Goal: Information Seeking & Learning: Learn about a topic

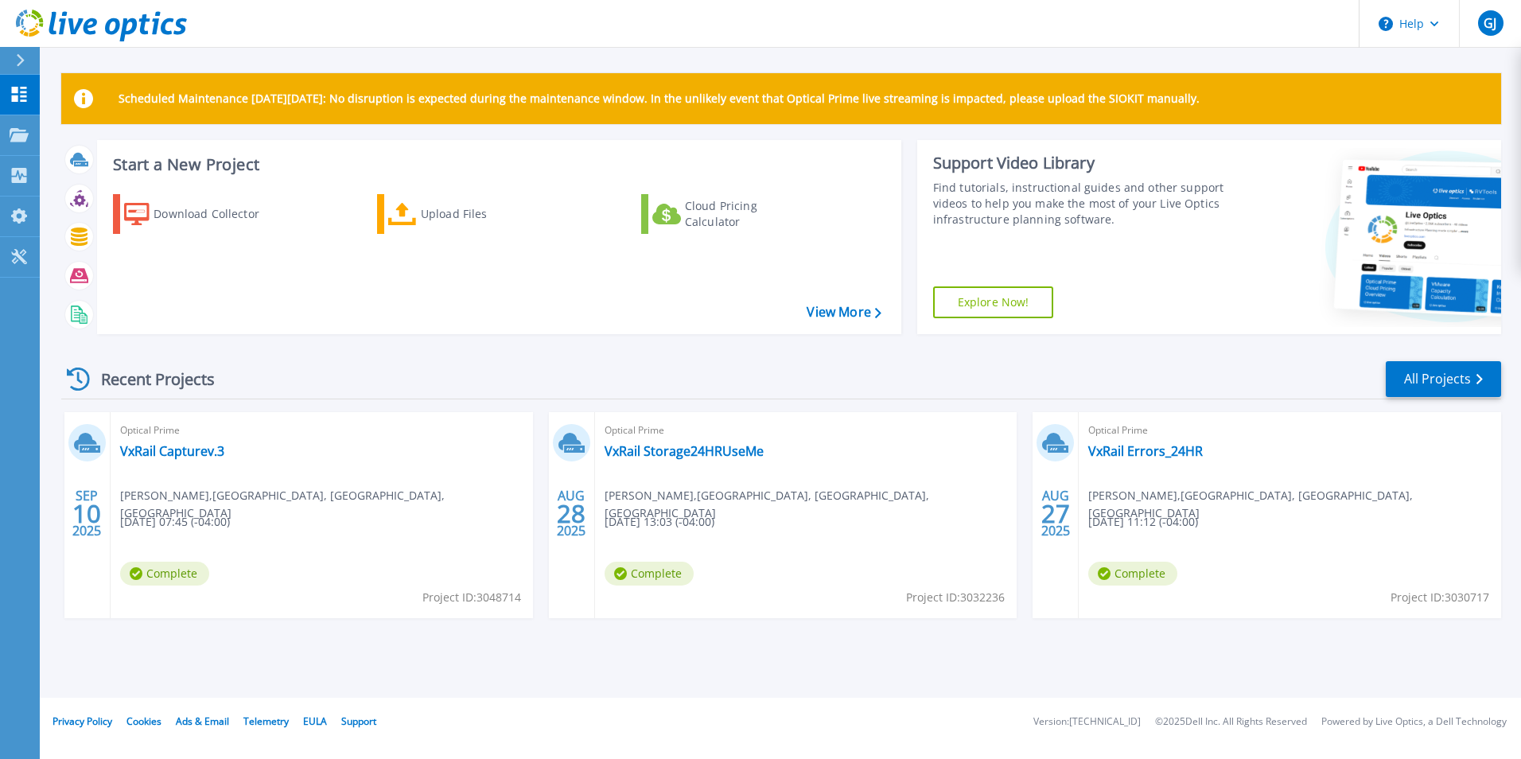
click at [202, 521] on span "[DATE] 07:45 (-04:00)" at bounding box center [175, 522] width 110 height 18
click at [155, 452] on link "VxRail Capturev.3" at bounding box center [172, 451] width 104 height 16
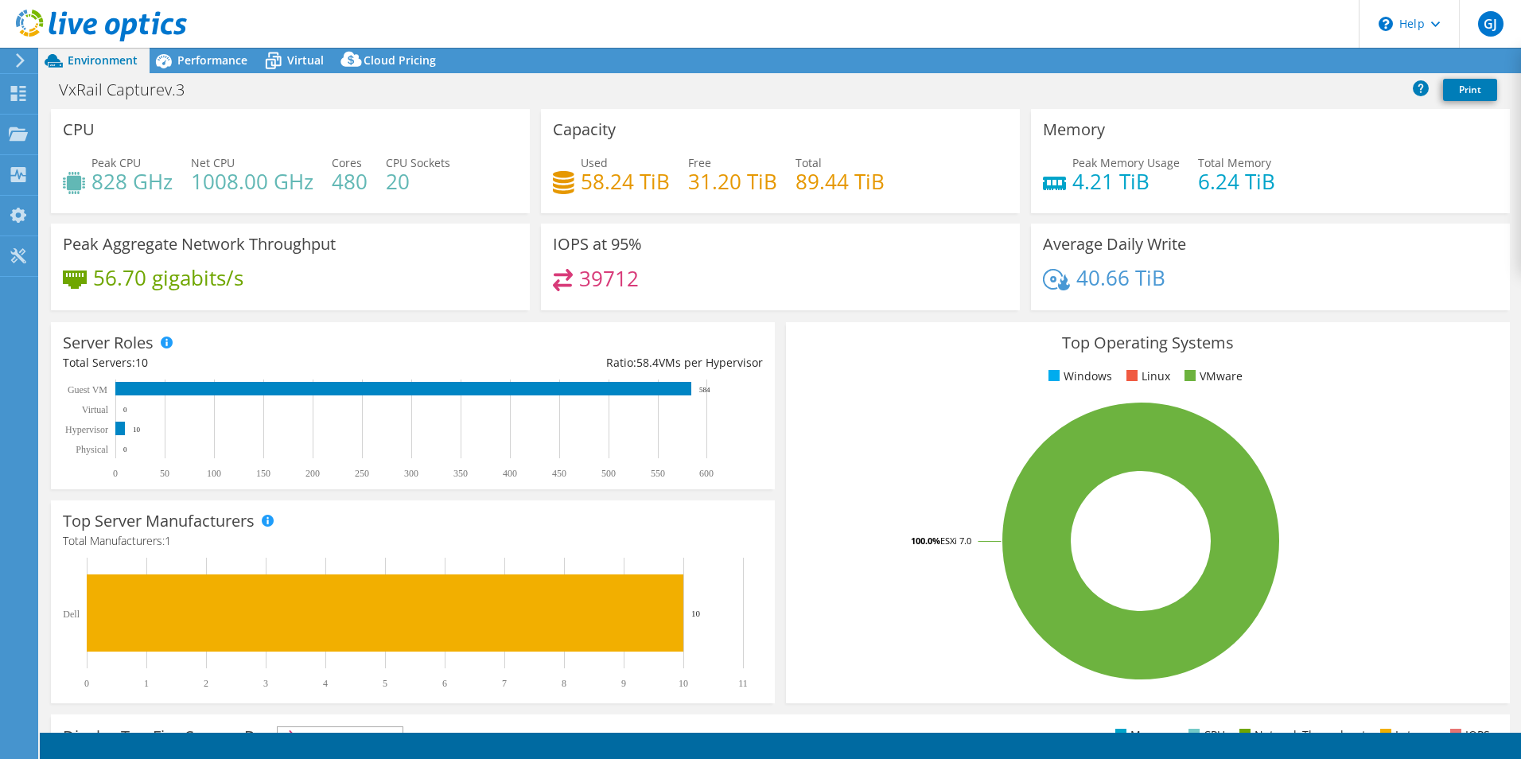
select select "USD"
click at [215, 59] on span "Performance" at bounding box center [212, 60] width 70 height 15
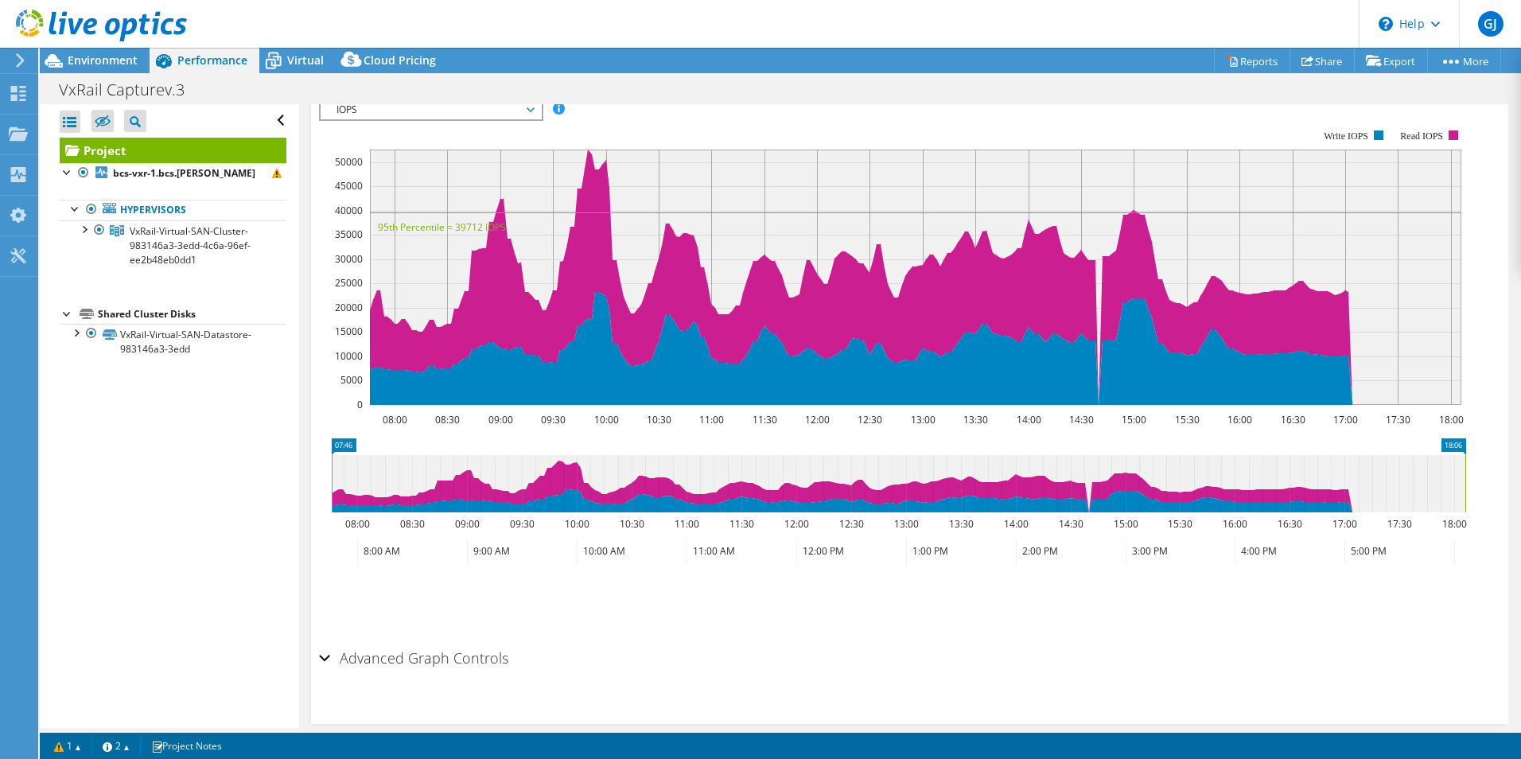
scroll to position [389, 0]
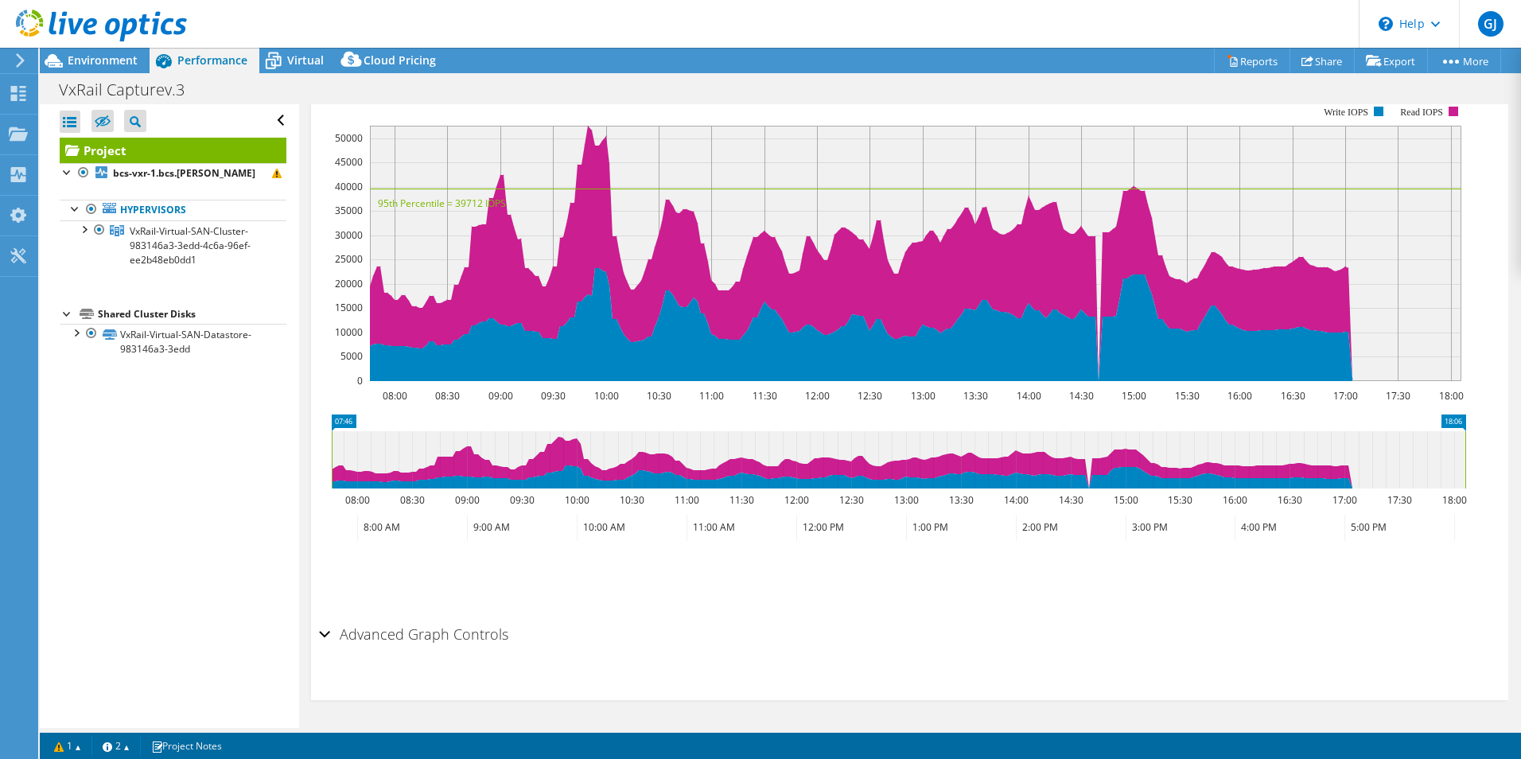
click at [448, 634] on h2 "Advanced Graph Controls" at bounding box center [413, 634] width 189 height 32
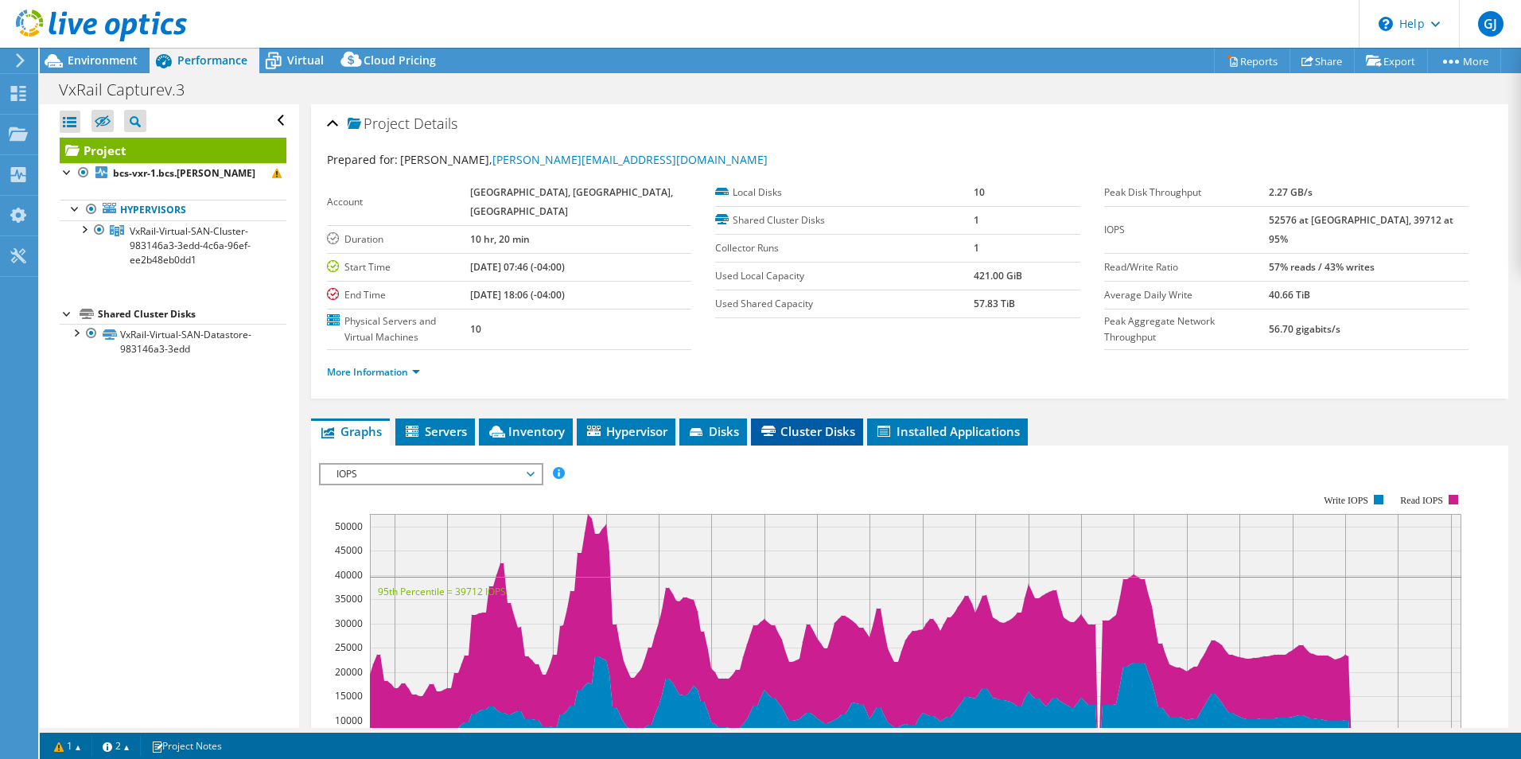
scroll to position [0, 0]
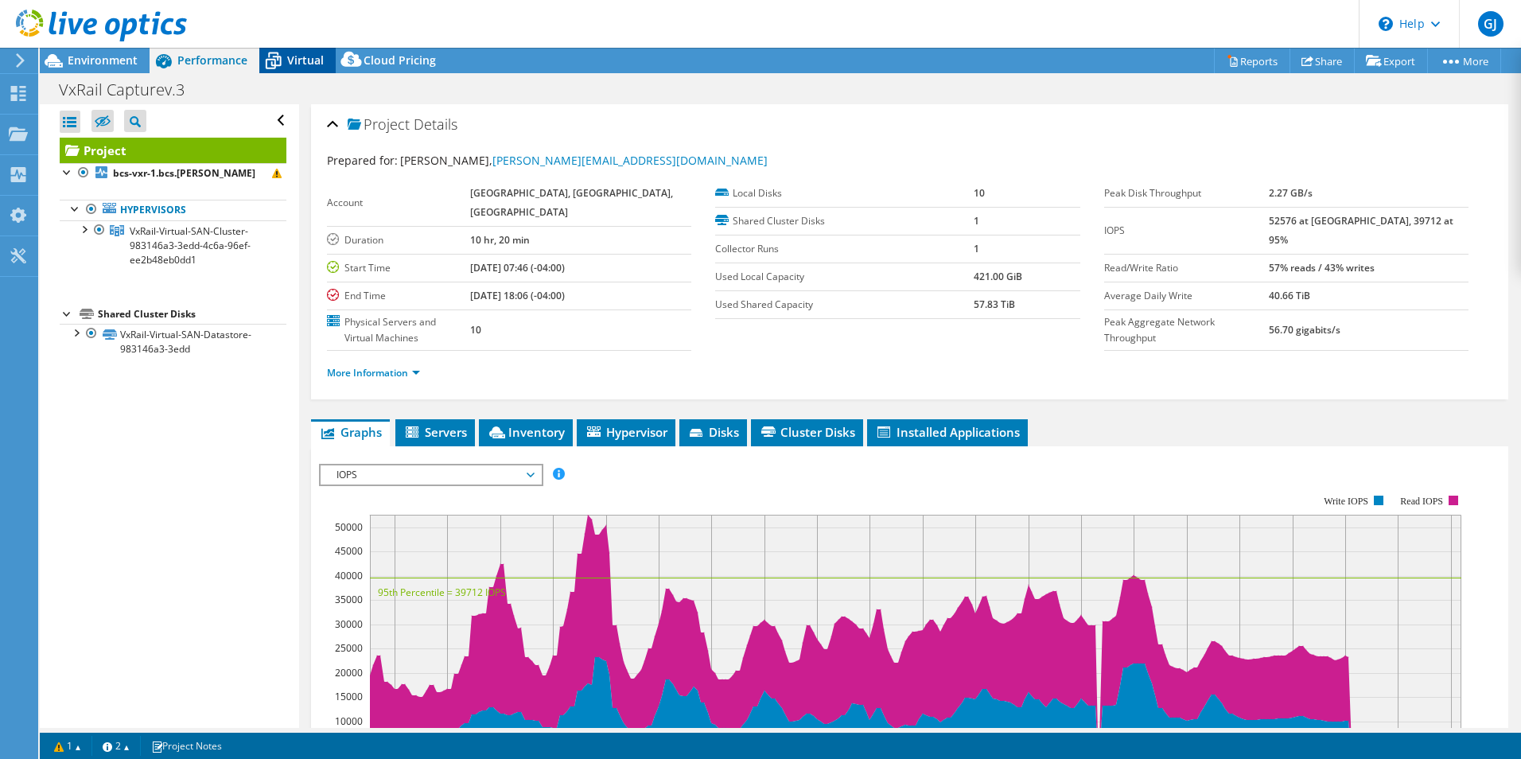
click at [306, 62] on span "Virtual" at bounding box center [305, 60] width 37 height 15
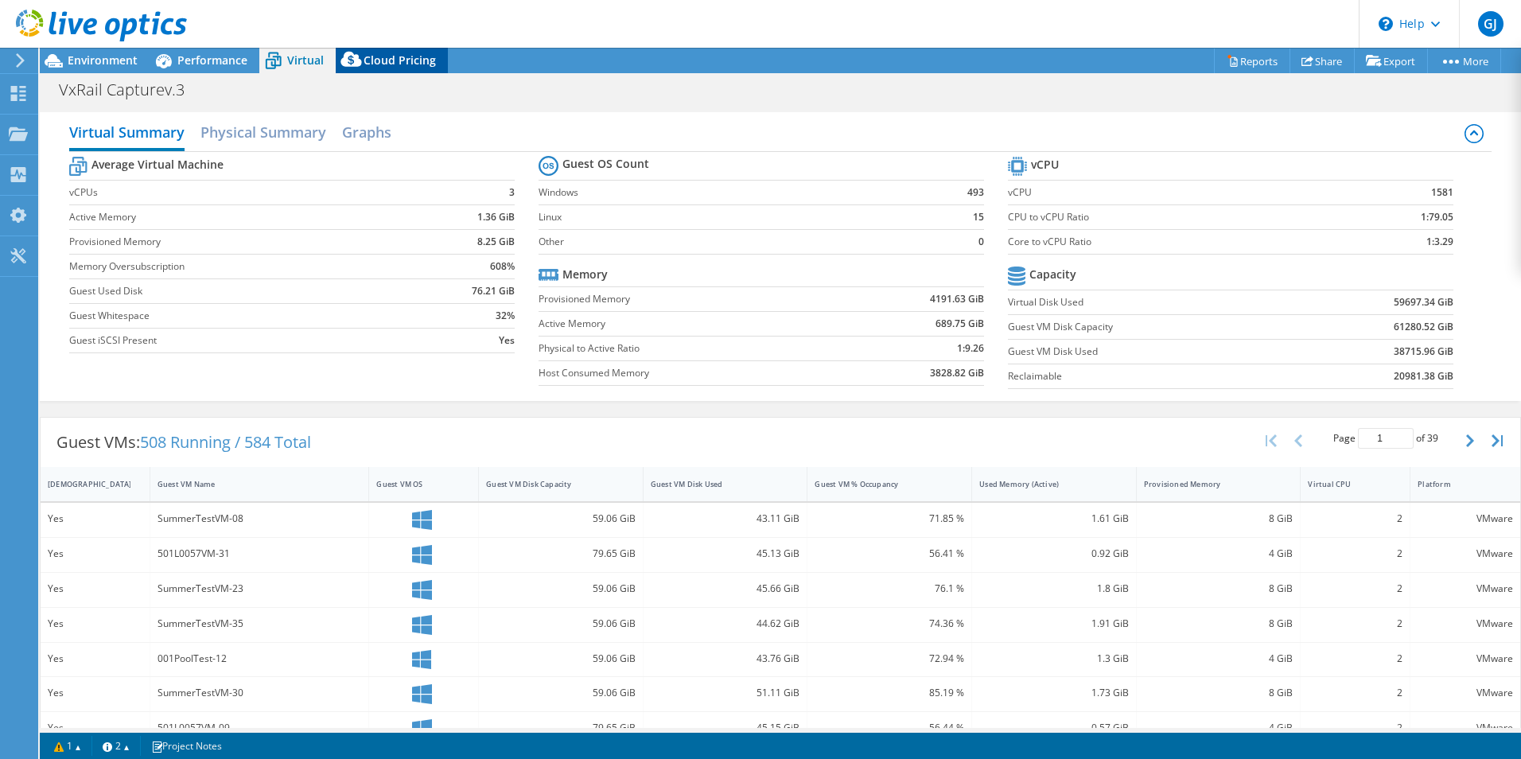
click at [401, 58] on span "Cloud Pricing" at bounding box center [400, 60] width 72 height 15
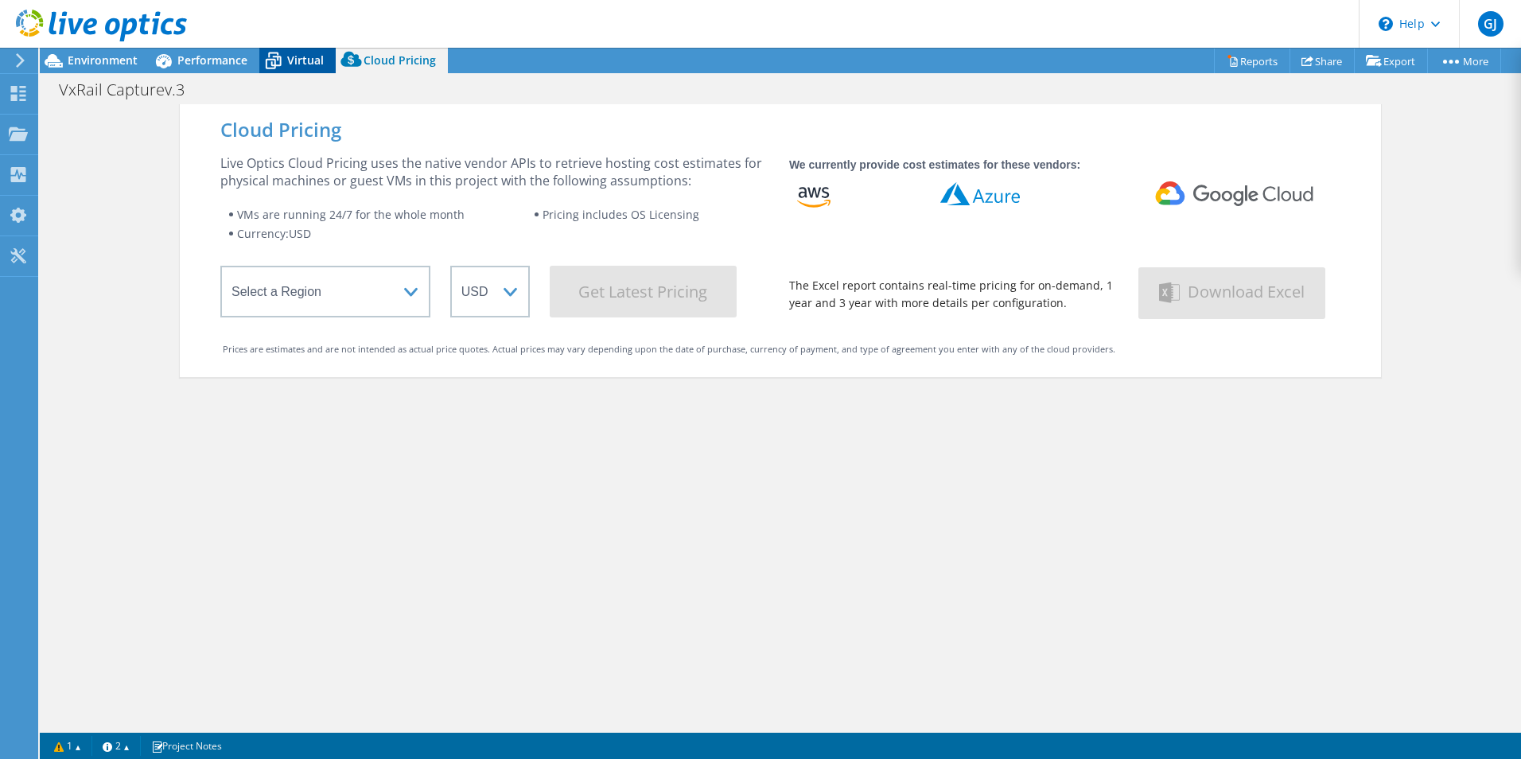
click at [284, 64] on icon at bounding box center [273, 61] width 28 height 28
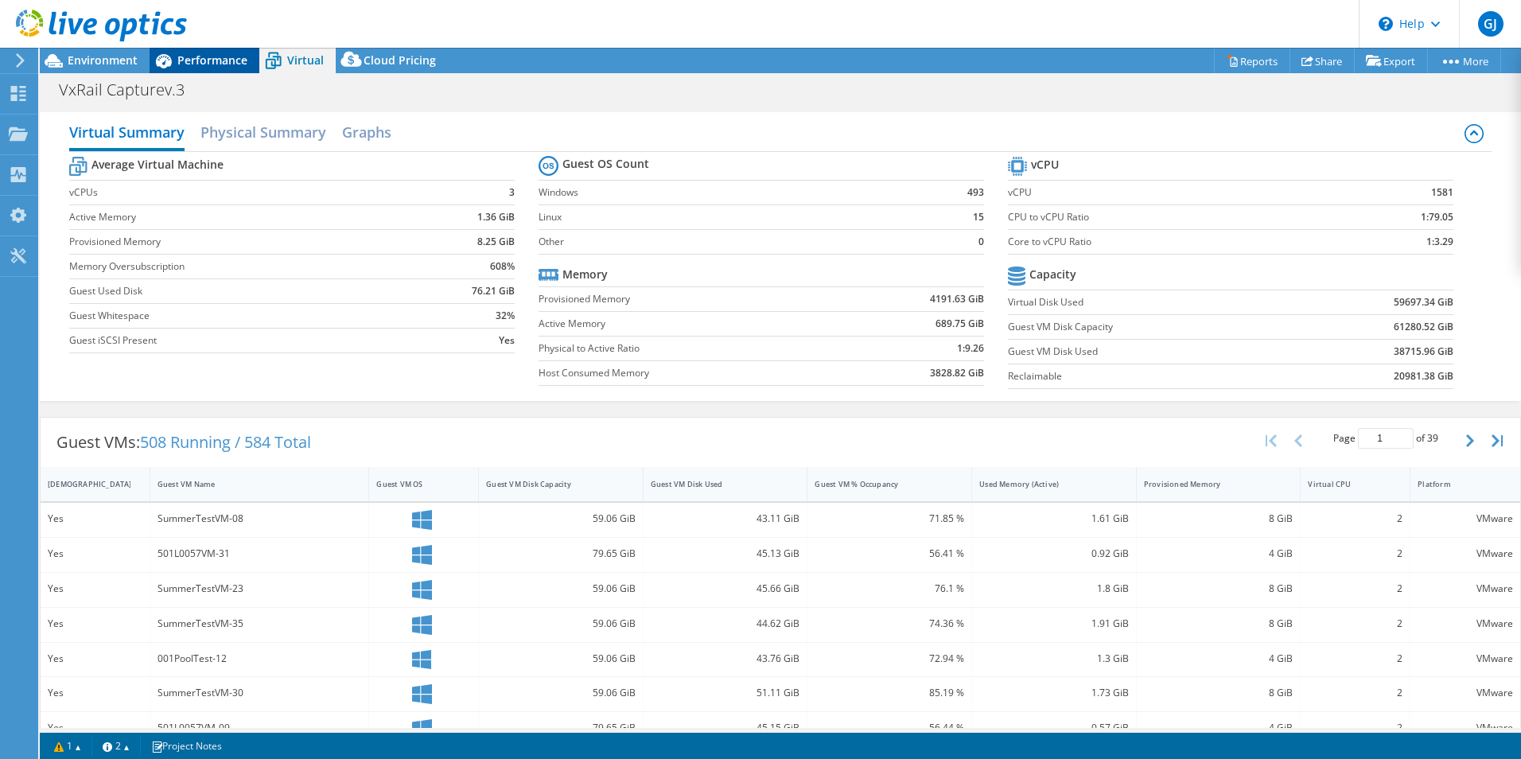
click at [216, 64] on span "Performance" at bounding box center [212, 60] width 70 height 15
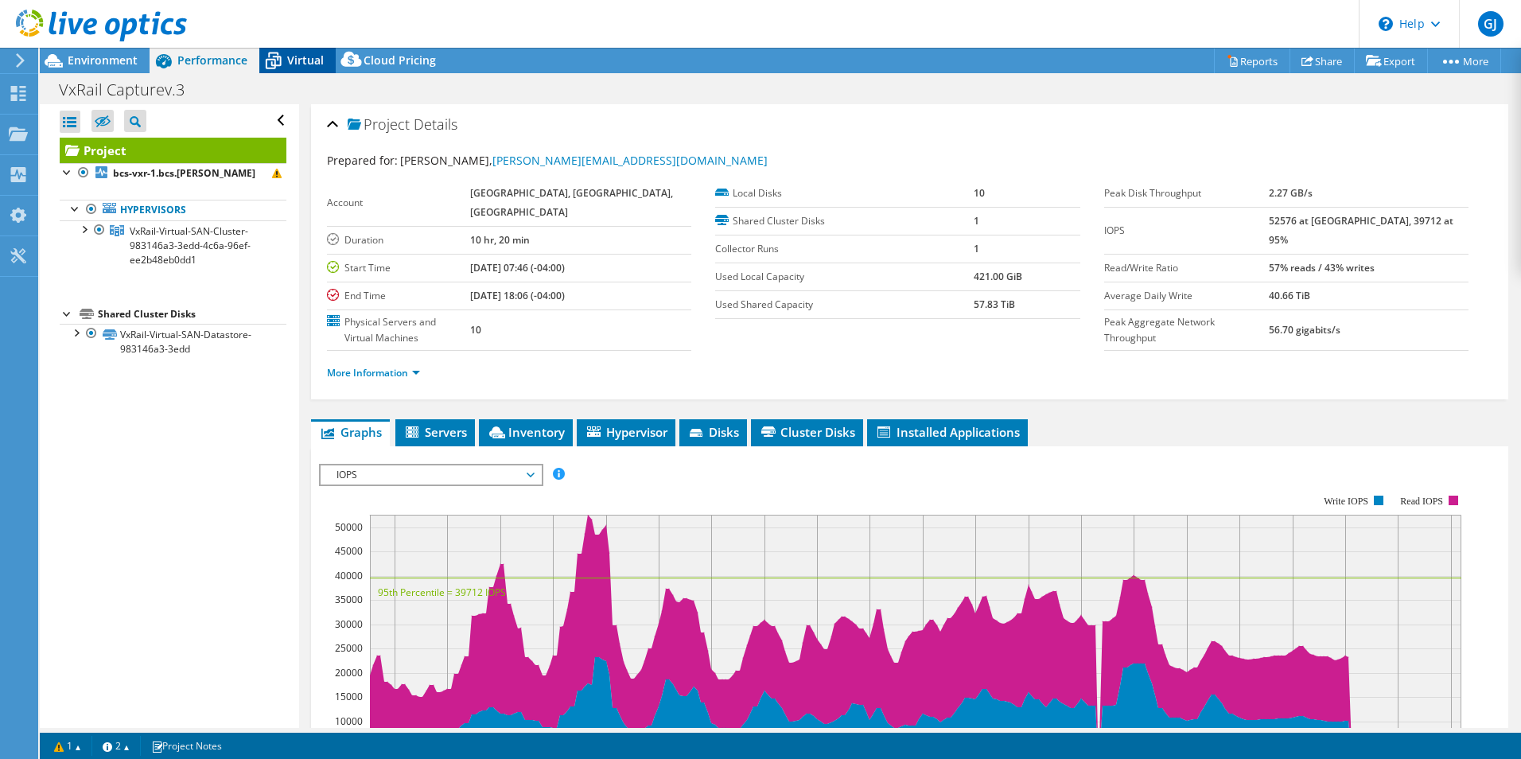
click at [298, 60] on span "Virtual" at bounding box center [305, 60] width 37 height 15
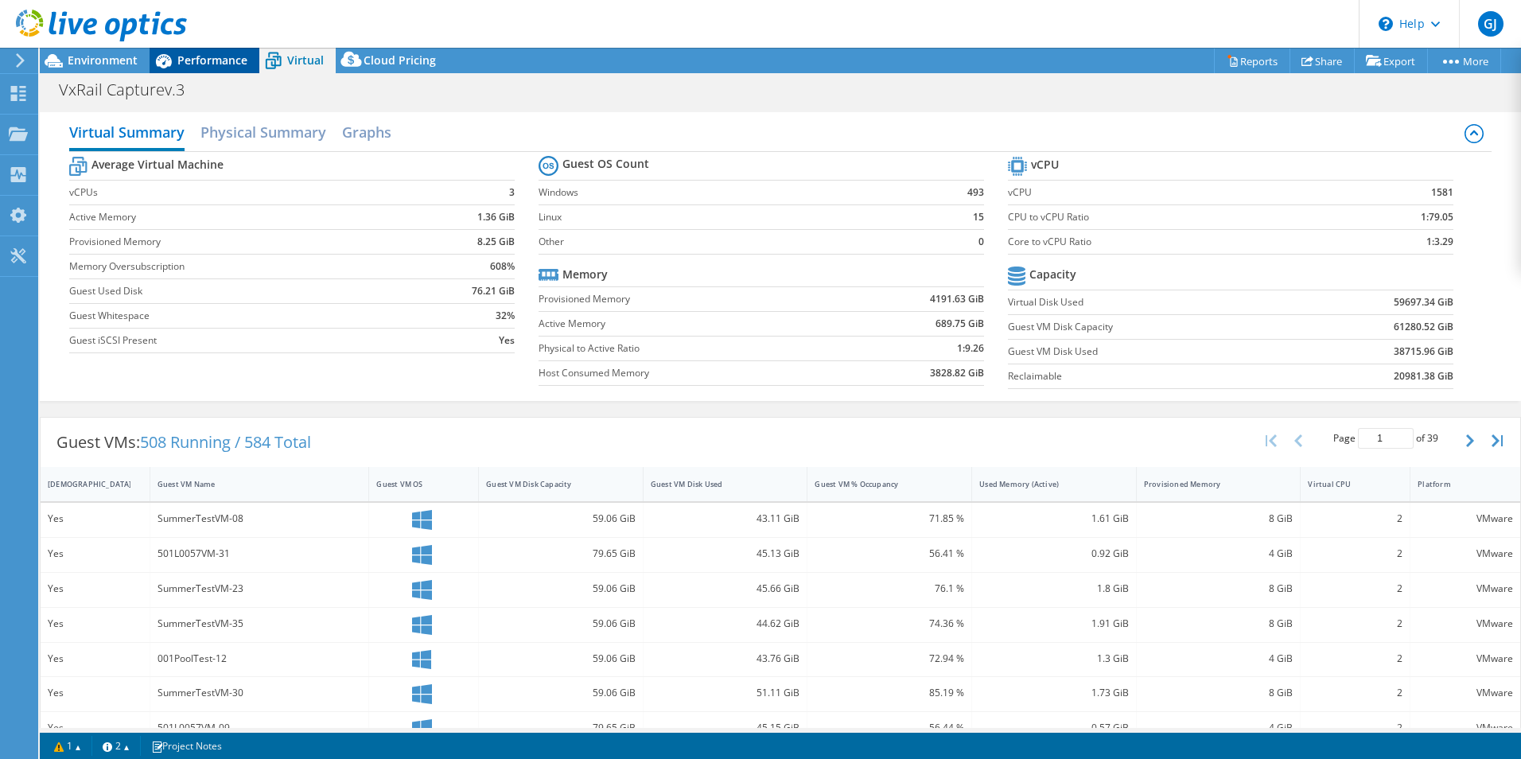
click at [211, 60] on span "Performance" at bounding box center [212, 60] width 70 height 15
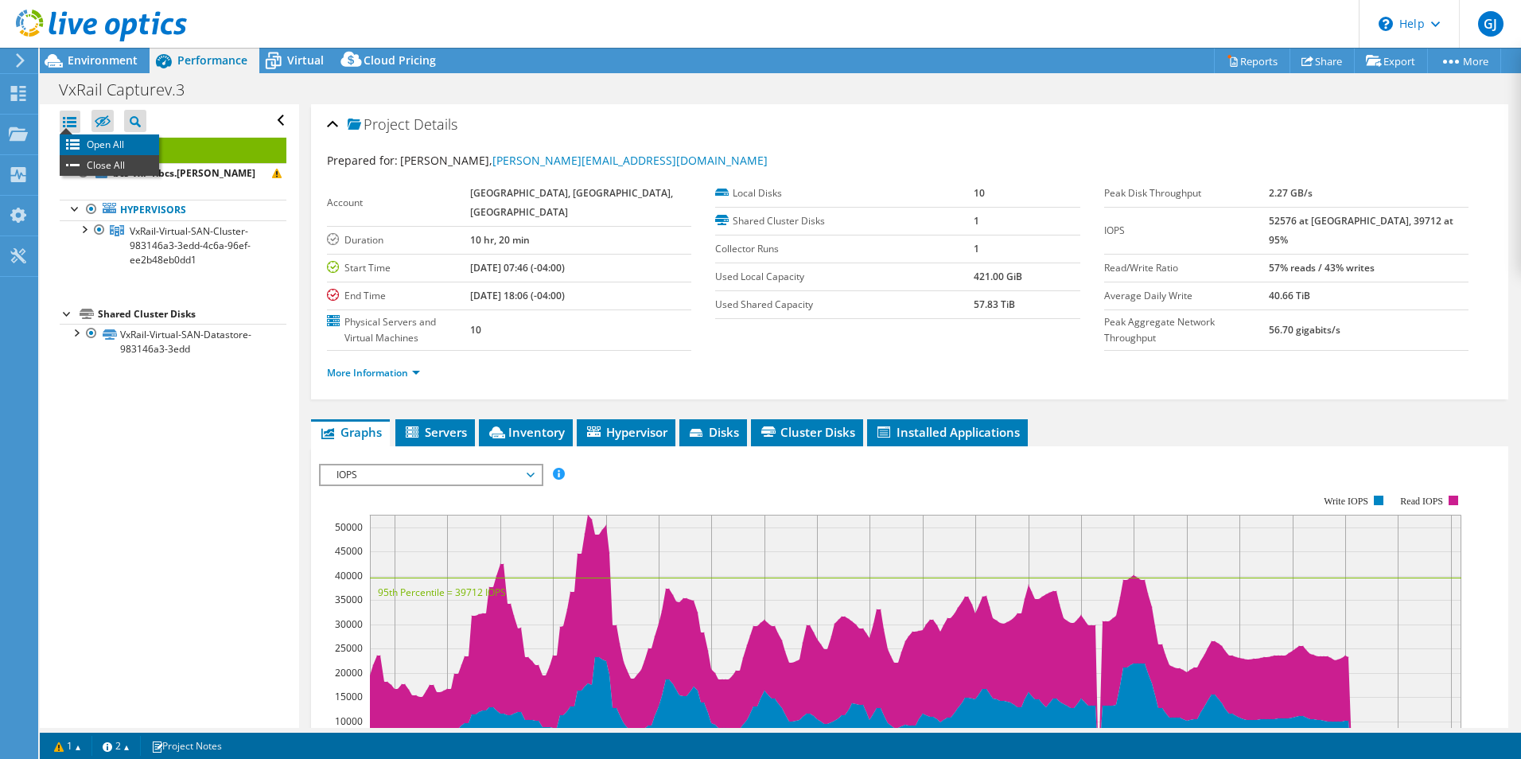
click at [75, 142] on li "Open All" at bounding box center [109, 144] width 99 height 21
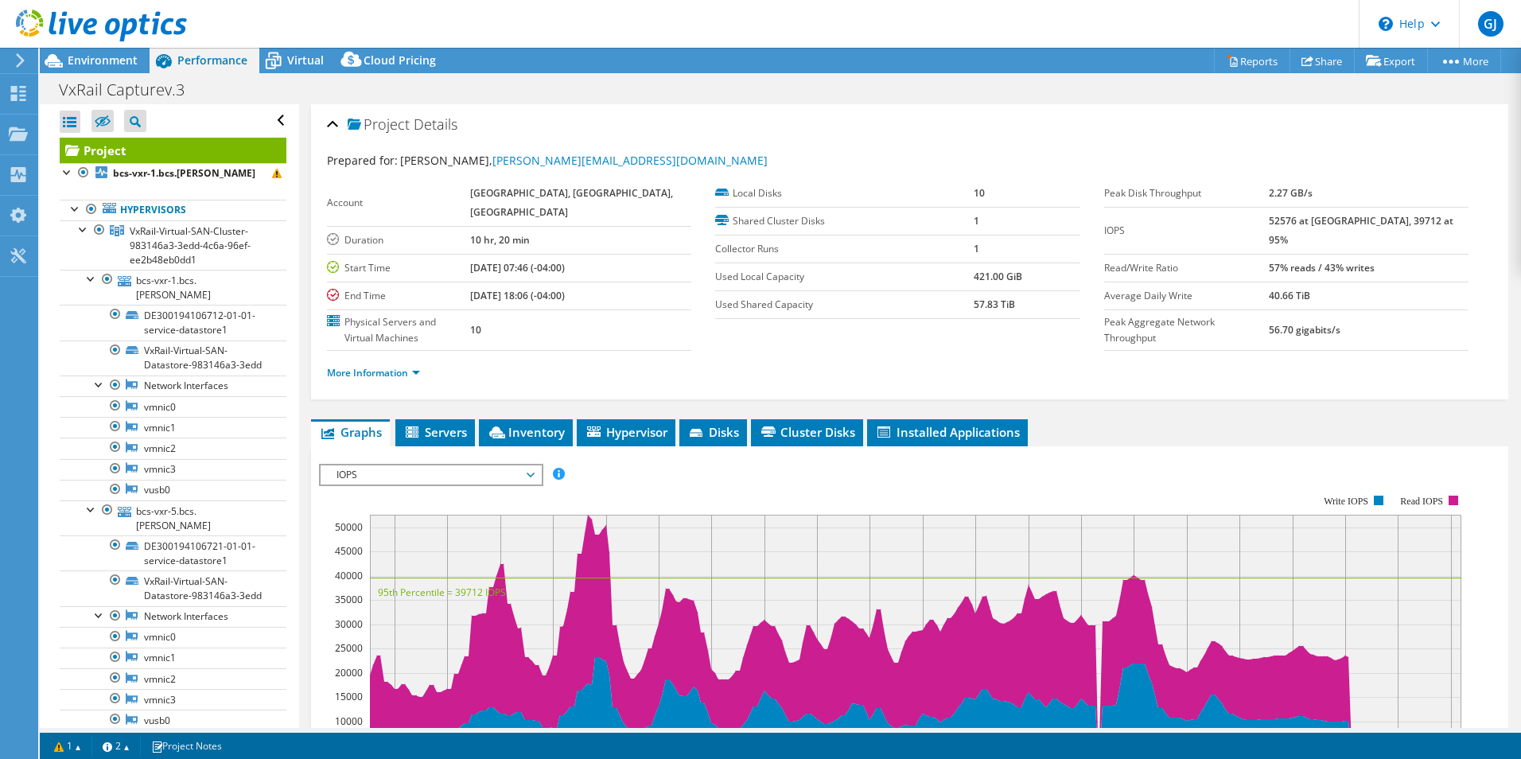
click at [422, 372] on li "More Information" at bounding box center [378, 373] width 103 height 18
click at [411, 372] on link "More Information" at bounding box center [373, 373] width 93 height 14
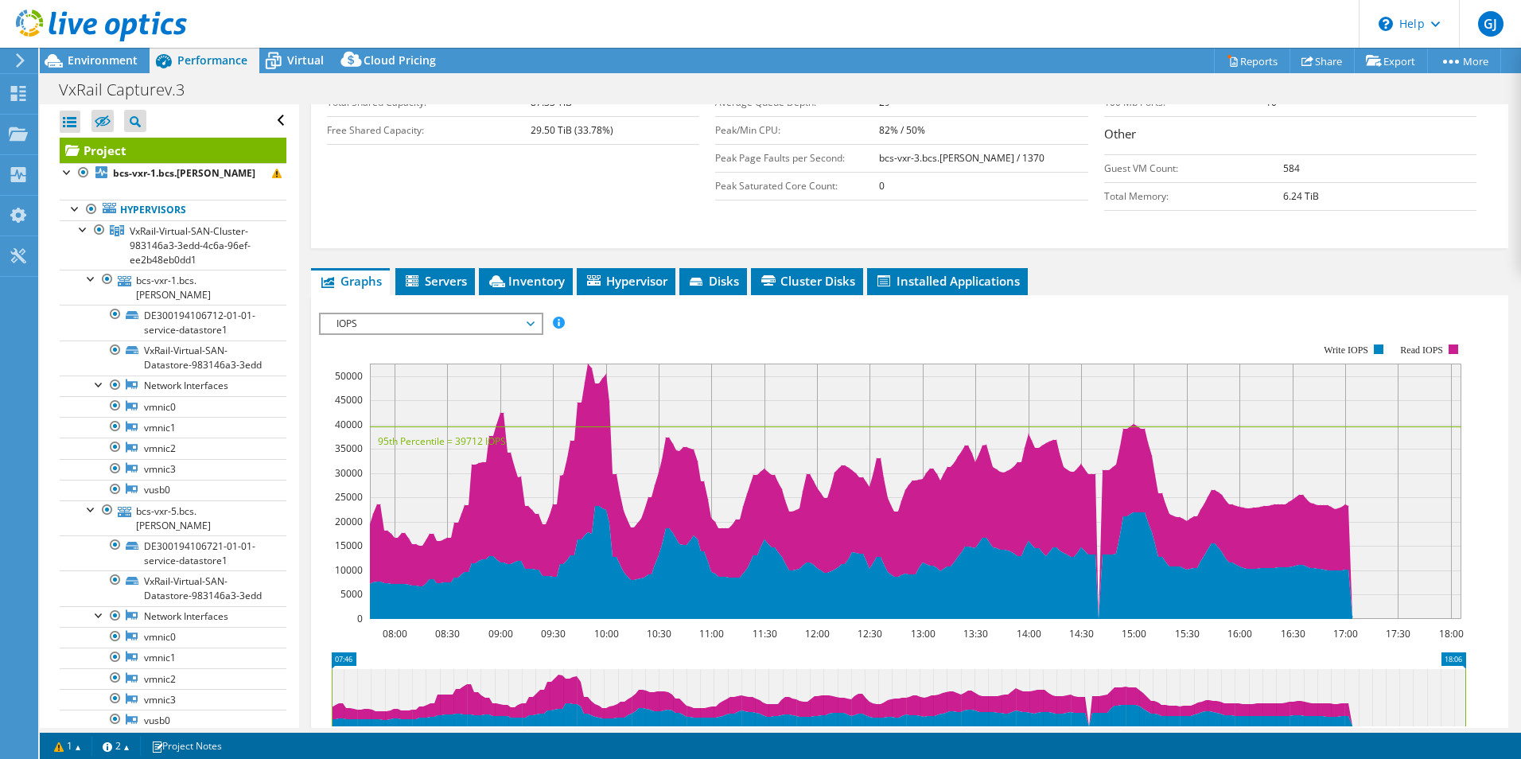
scroll to position [398, 0]
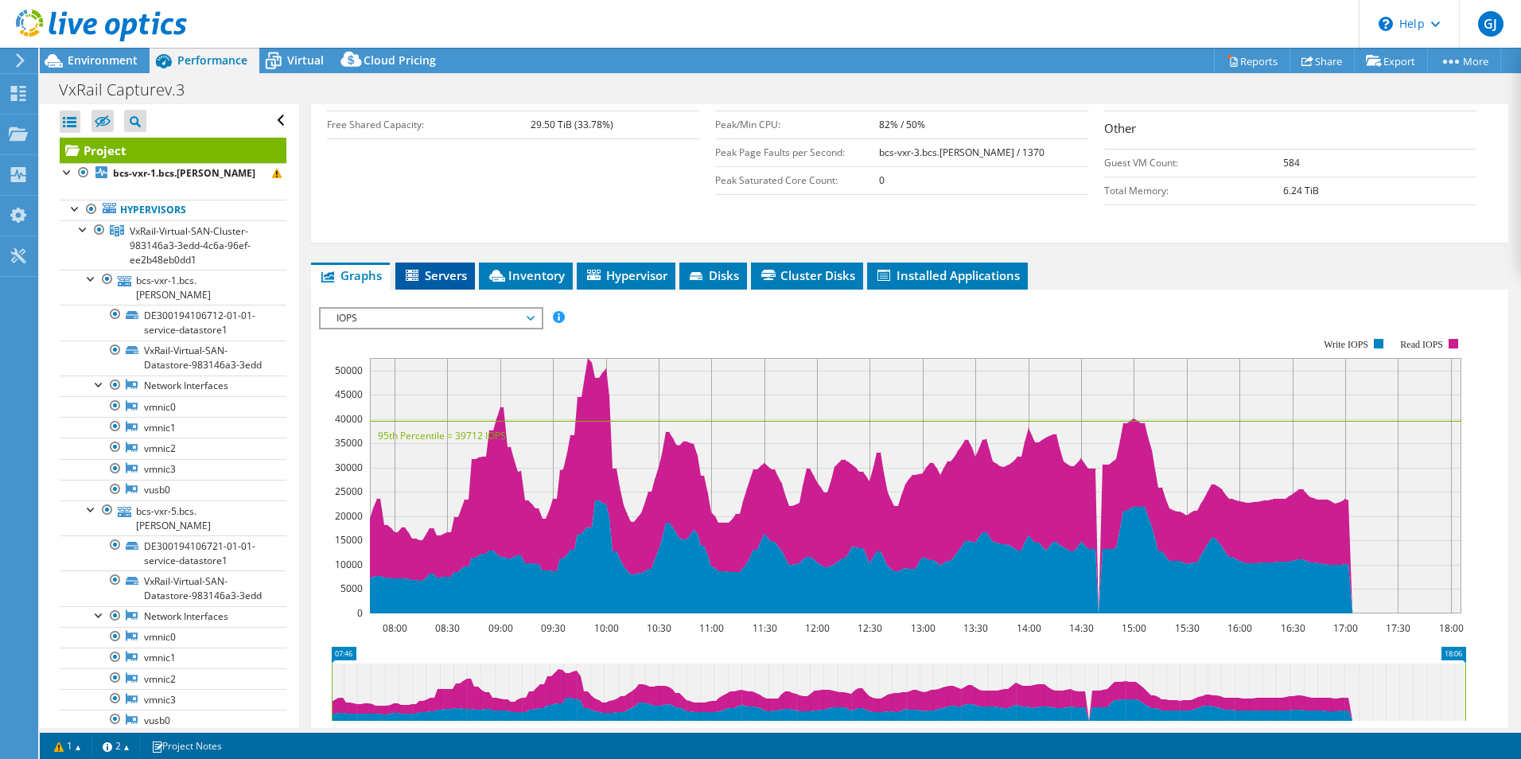
click at [439, 274] on span "Servers" at bounding box center [435, 275] width 64 height 16
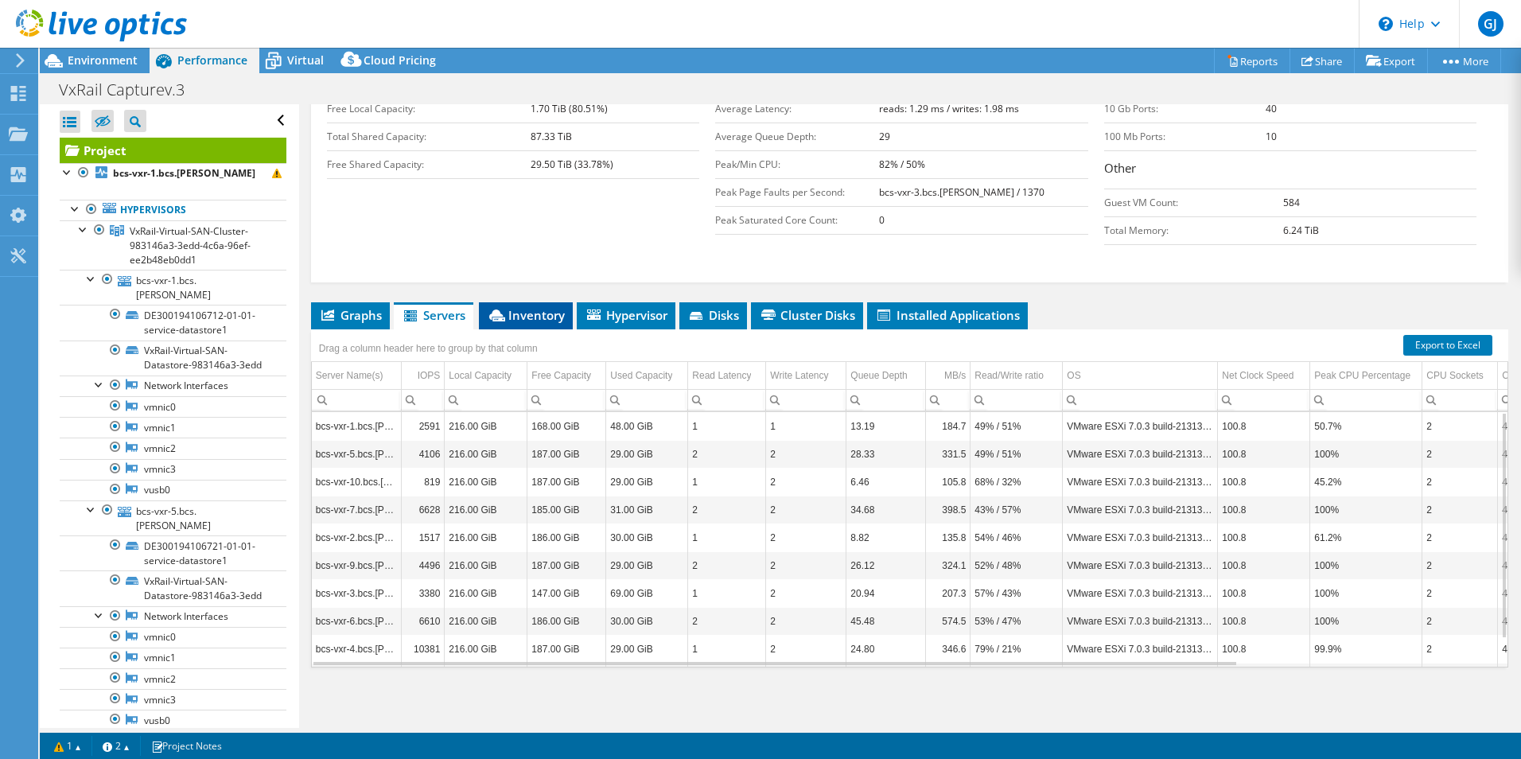
click at [543, 310] on span "Inventory" at bounding box center [526, 315] width 78 height 16
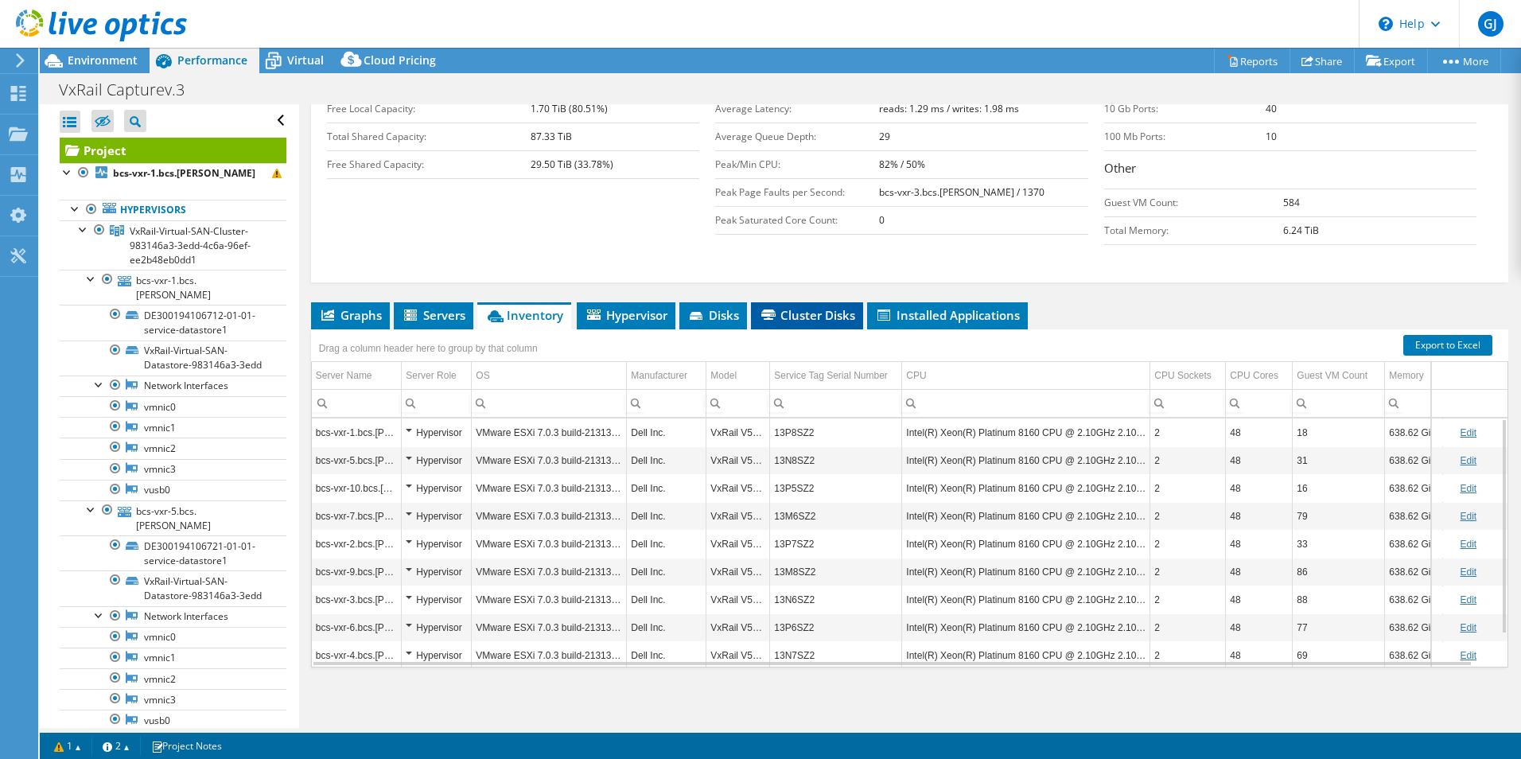
click at [813, 315] on span "Cluster Disks" at bounding box center [807, 315] width 96 height 16
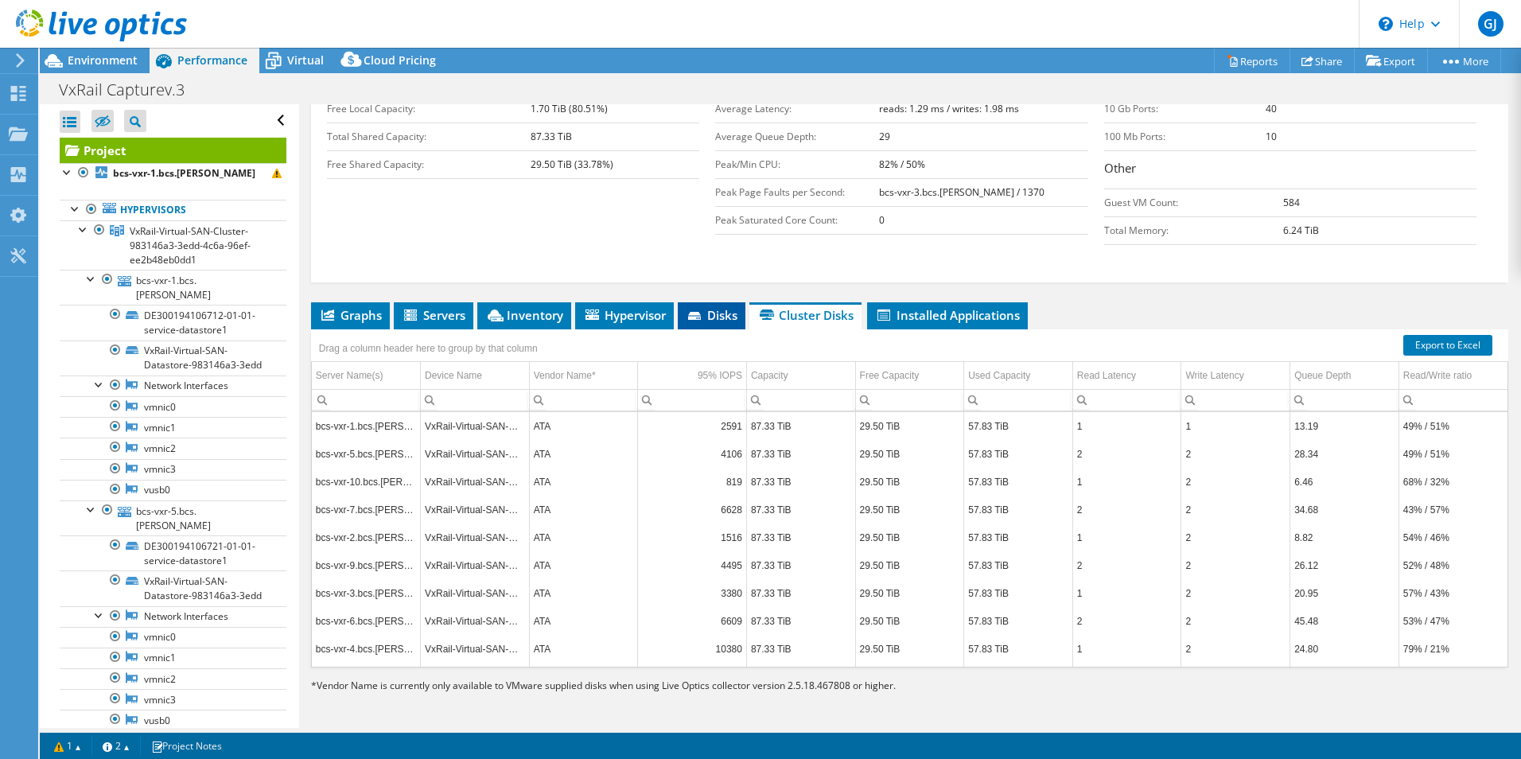
click at [704, 314] on icon at bounding box center [696, 317] width 16 height 10
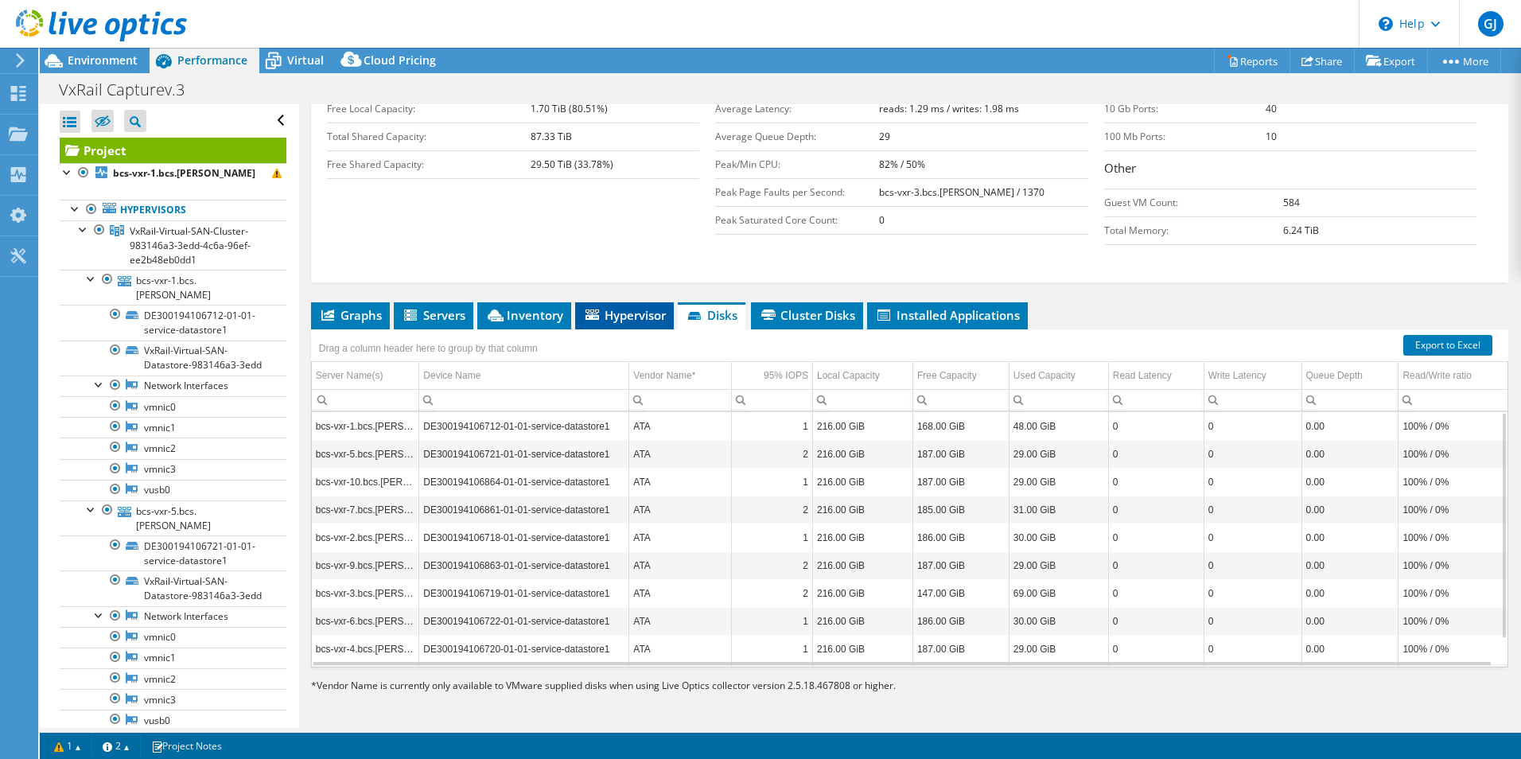
click at [620, 312] on span "Hypervisor" at bounding box center [624, 315] width 83 height 16
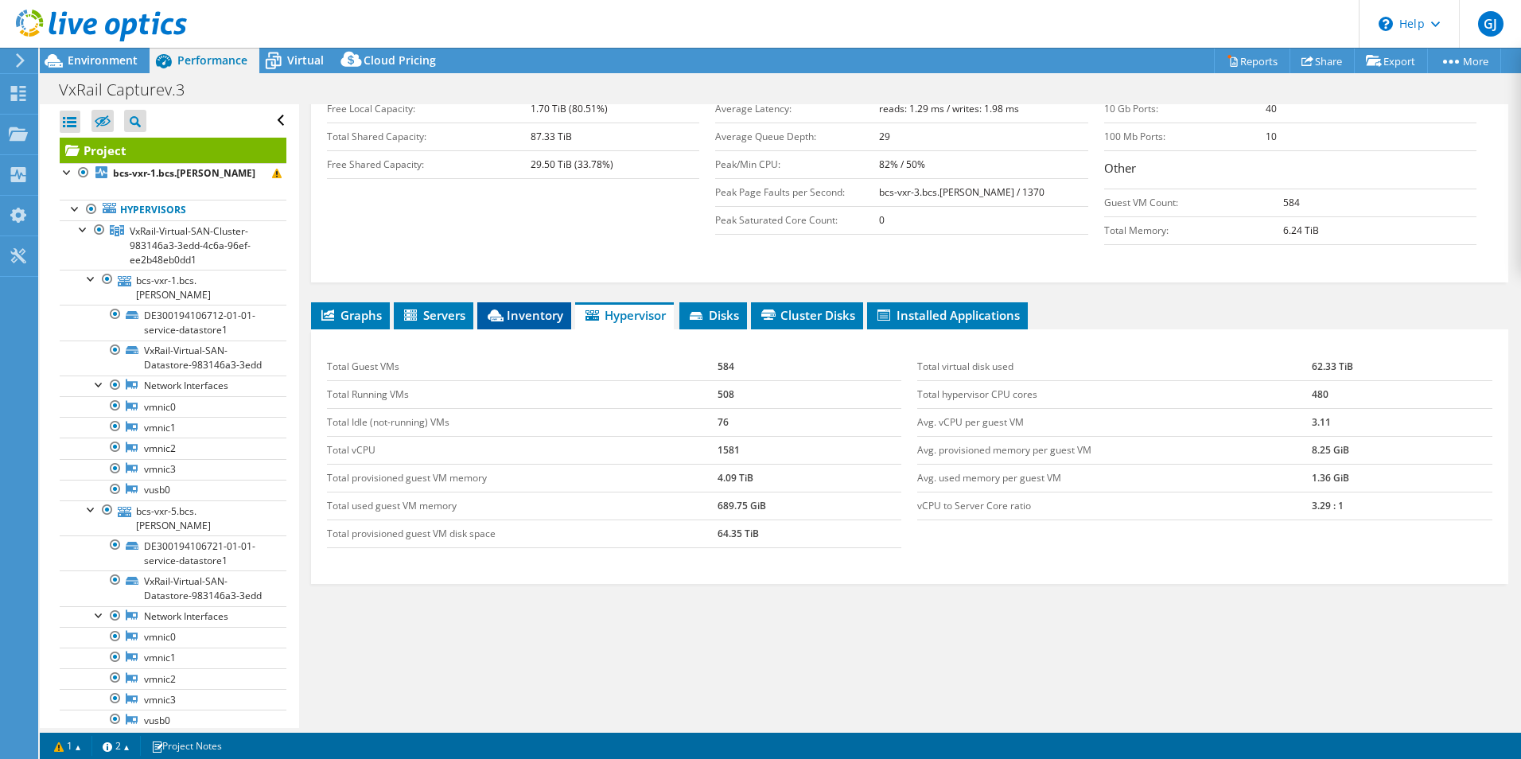
click at [539, 308] on span "Inventory" at bounding box center [524, 315] width 78 height 16
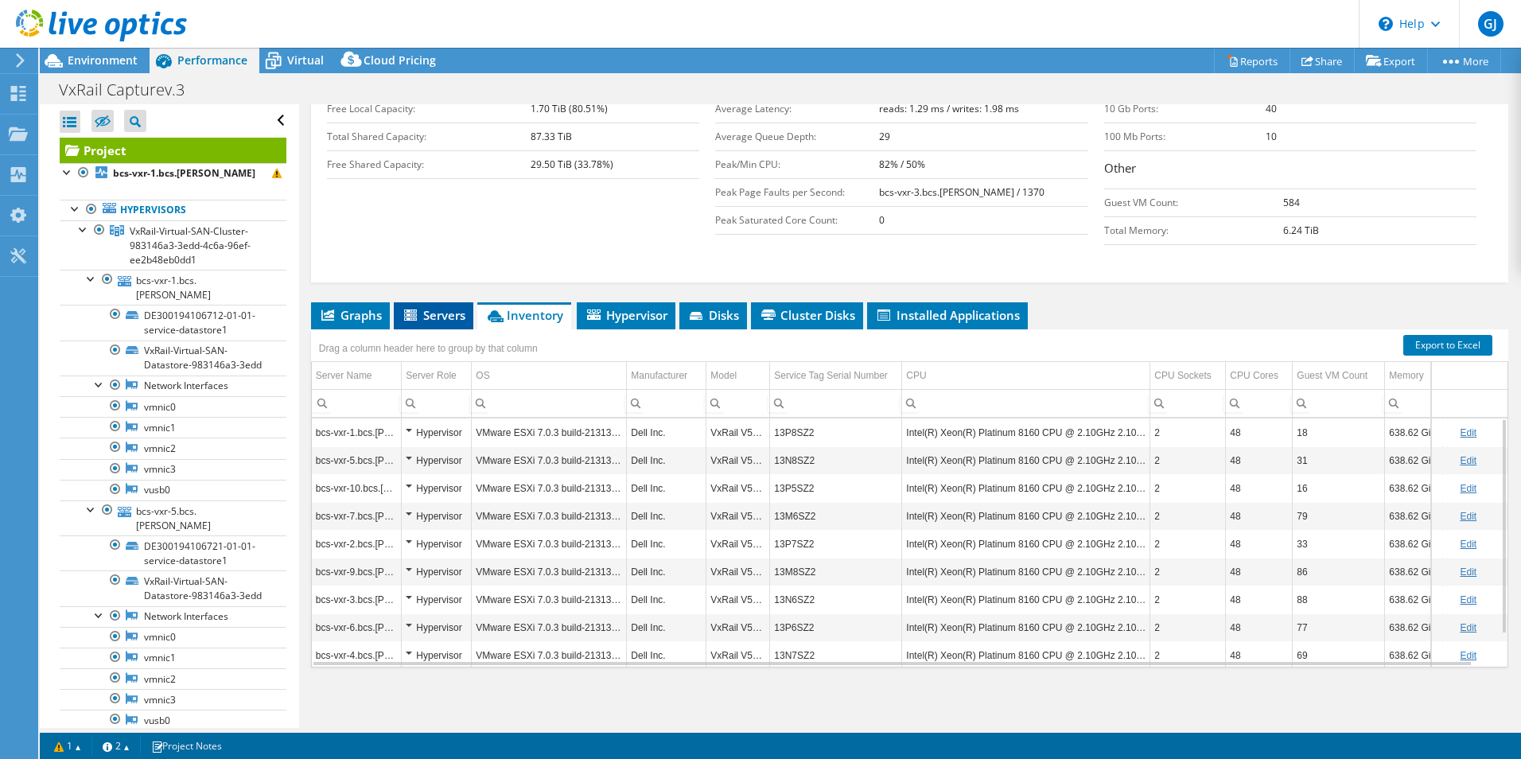
click at [434, 306] on li "Servers" at bounding box center [434, 315] width 80 height 27
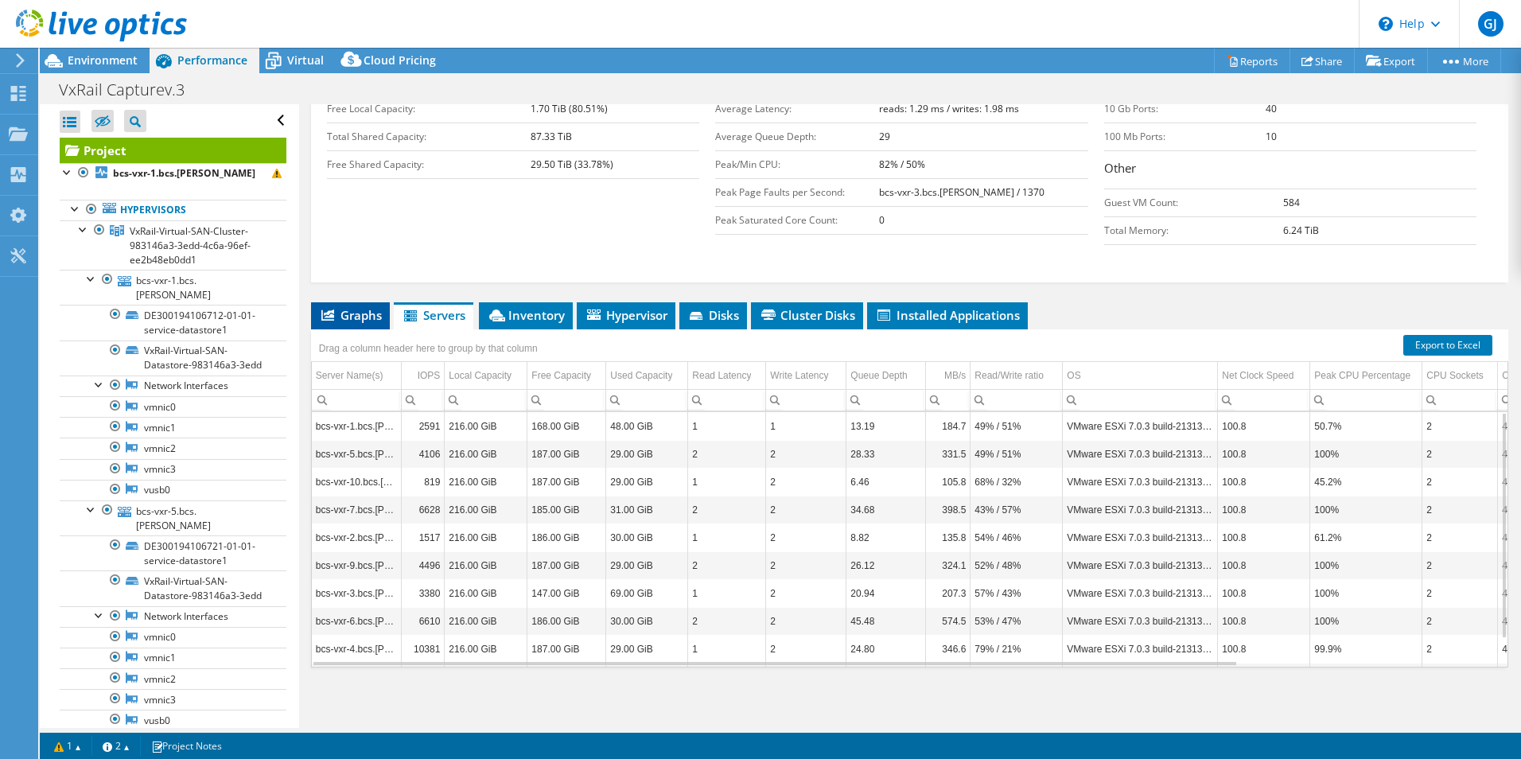
click at [348, 313] on span "Graphs" at bounding box center [350, 315] width 63 height 16
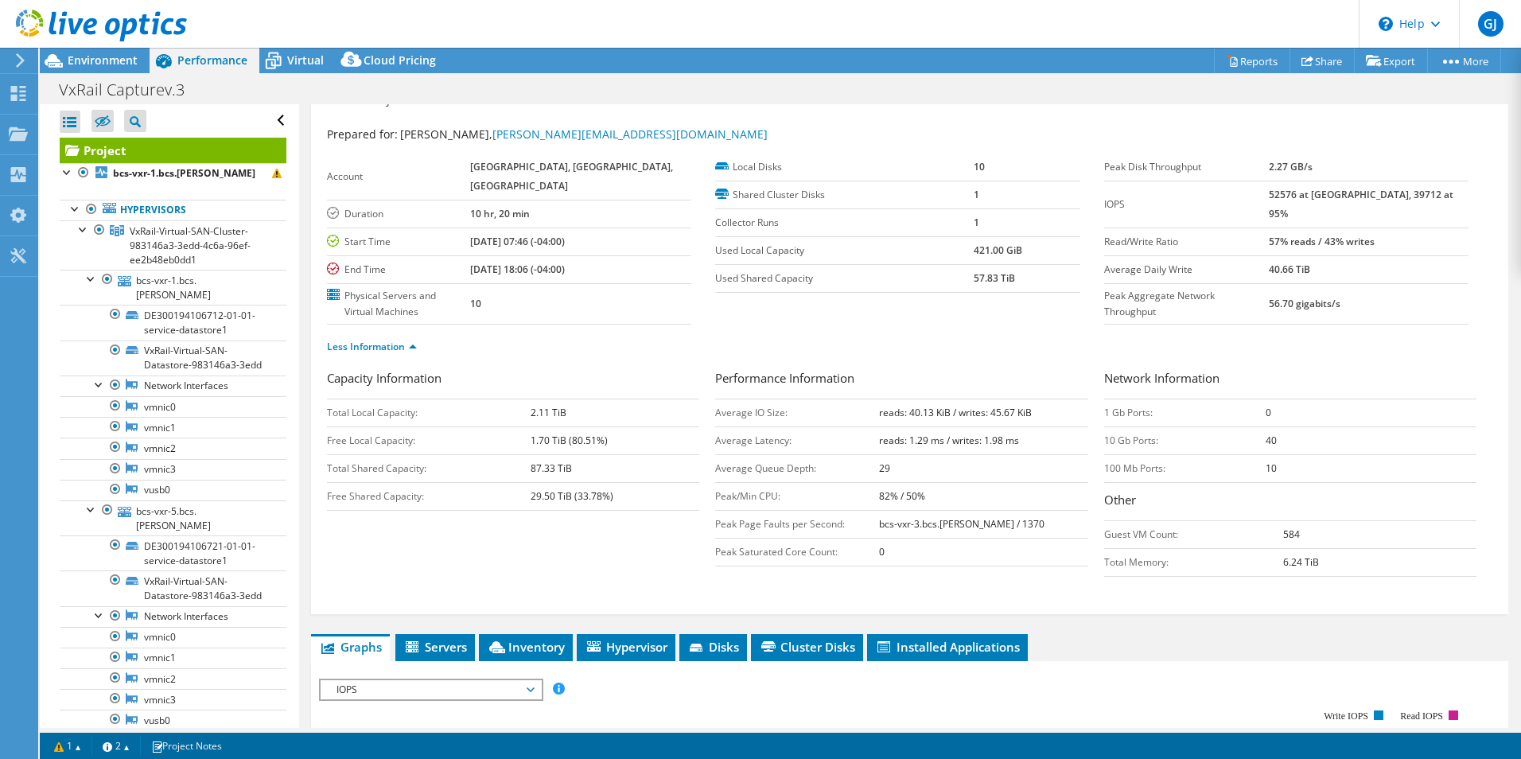
scroll to position [0, 0]
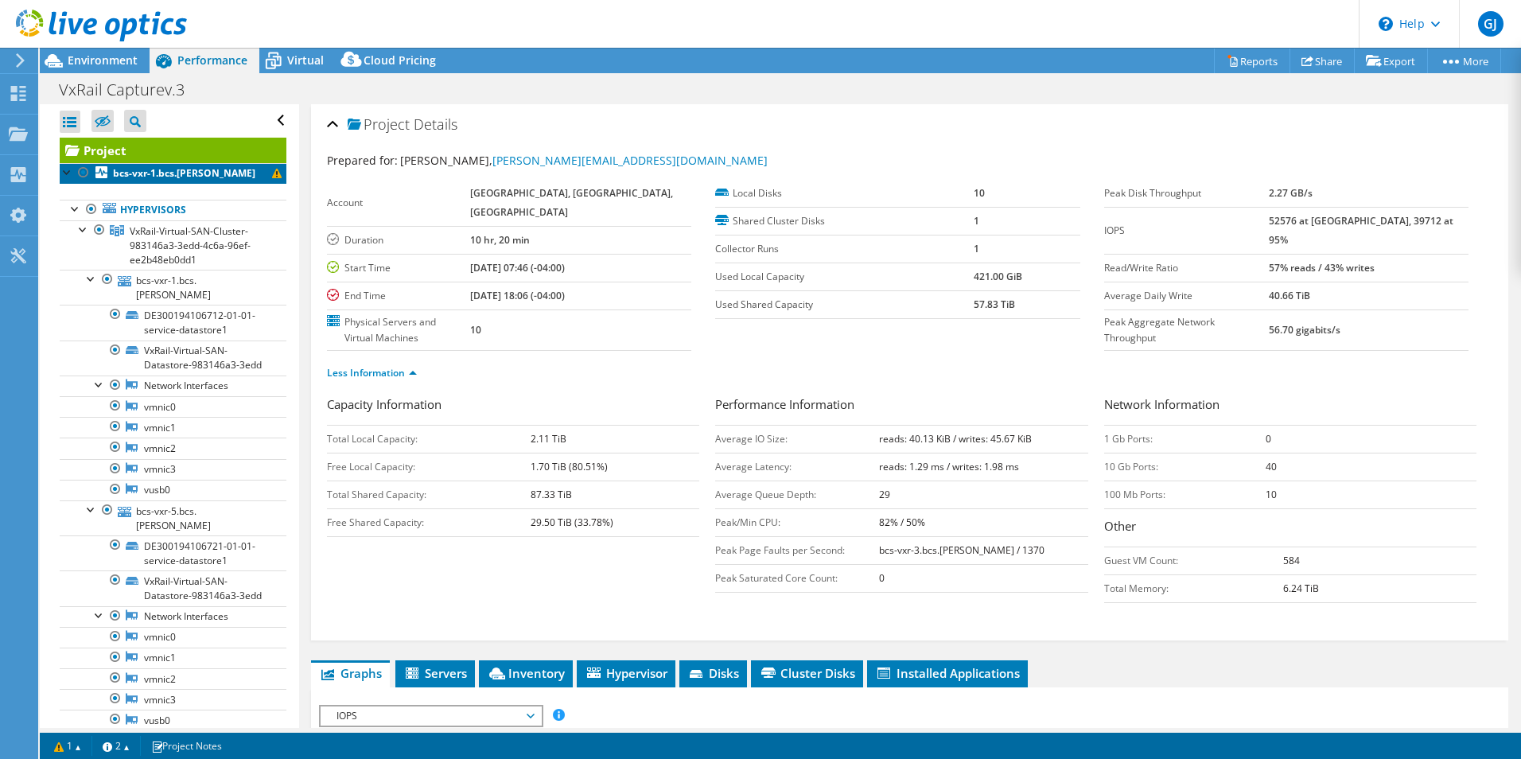
click at [272, 175] on span at bounding box center [277, 174] width 10 height 10
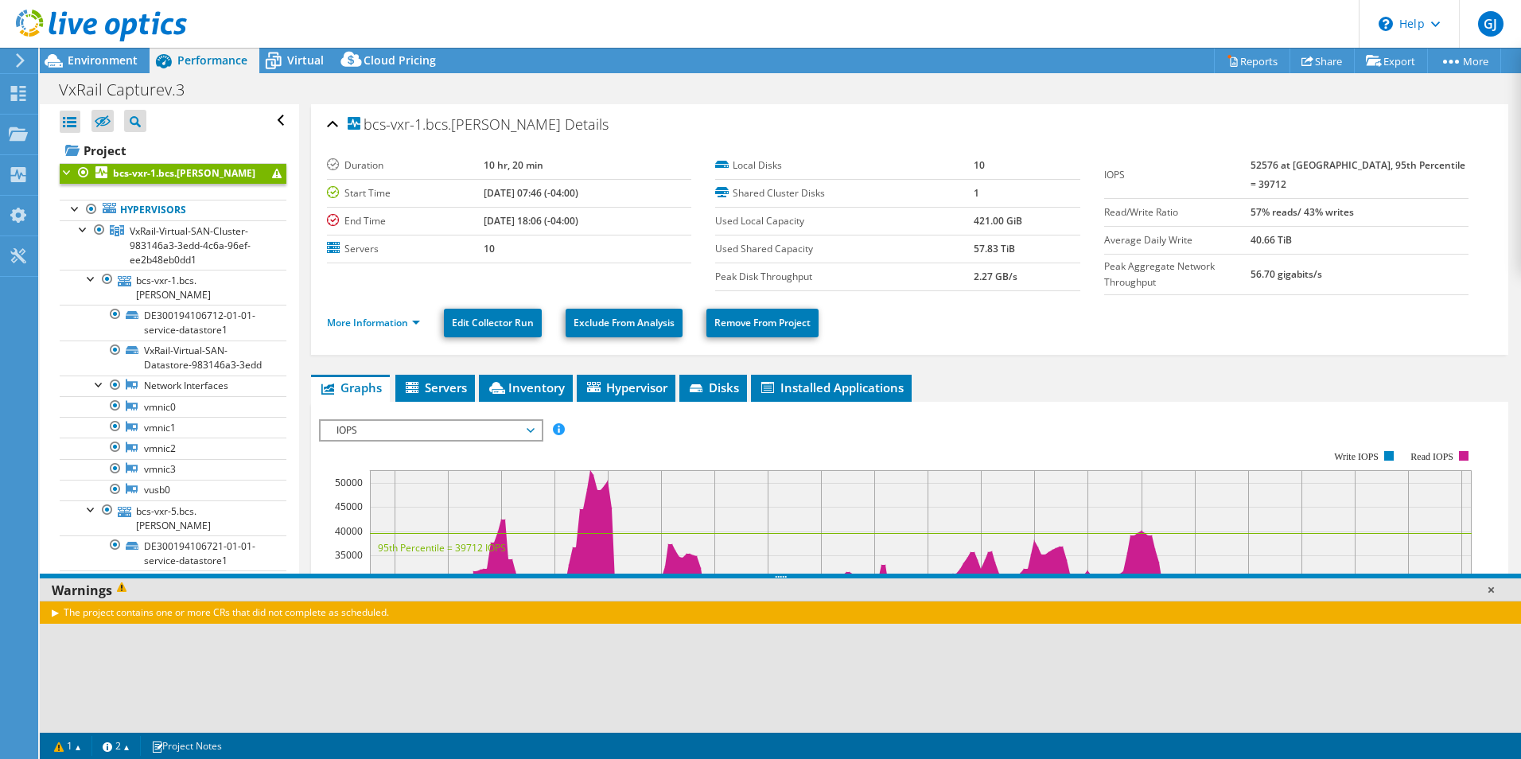
click at [1489, 586] on link at bounding box center [1491, 590] width 16 height 16
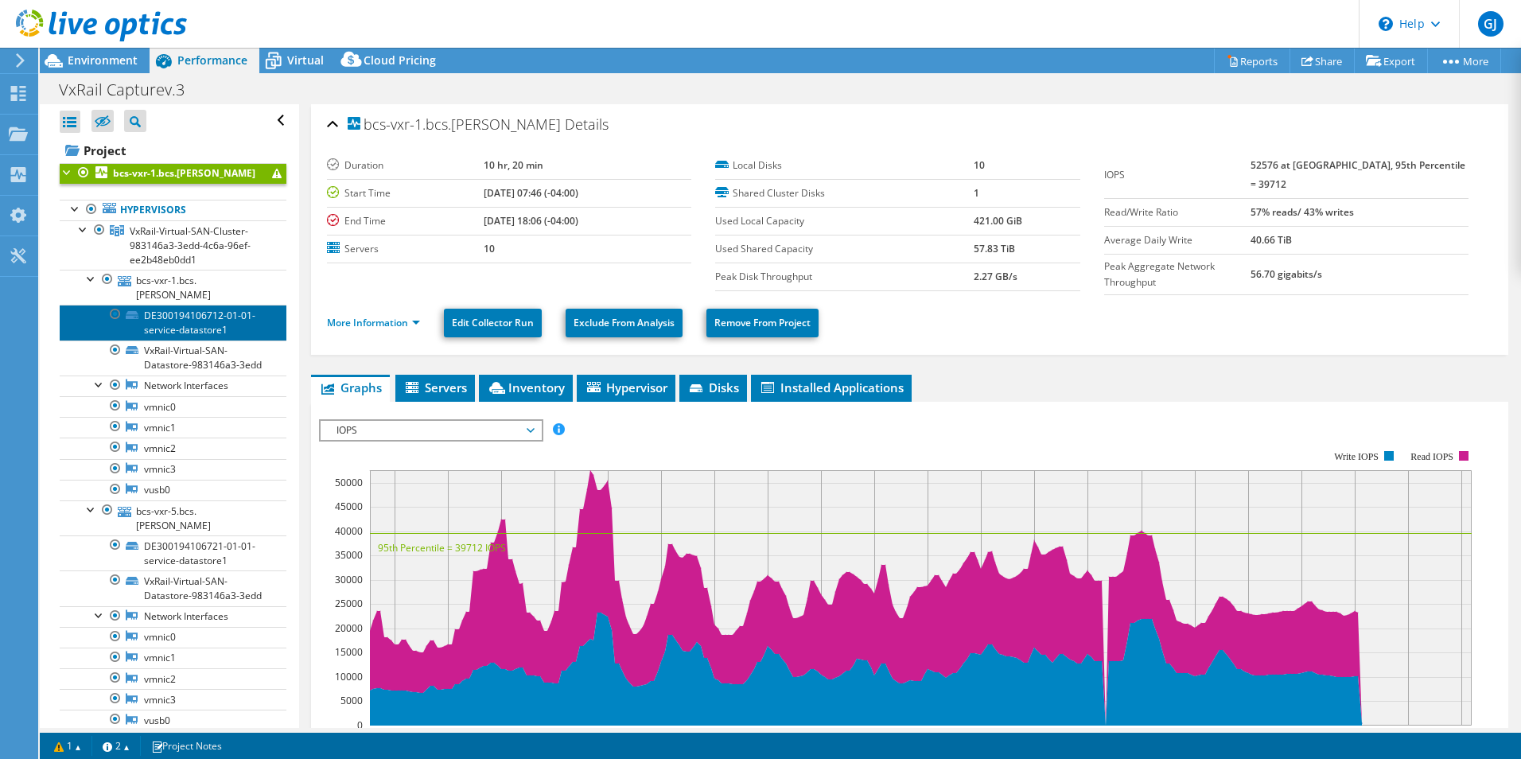
click at [234, 323] on link "DE300194106712-01-01-service-datastore1" at bounding box center [173, 322] width 227 height 35
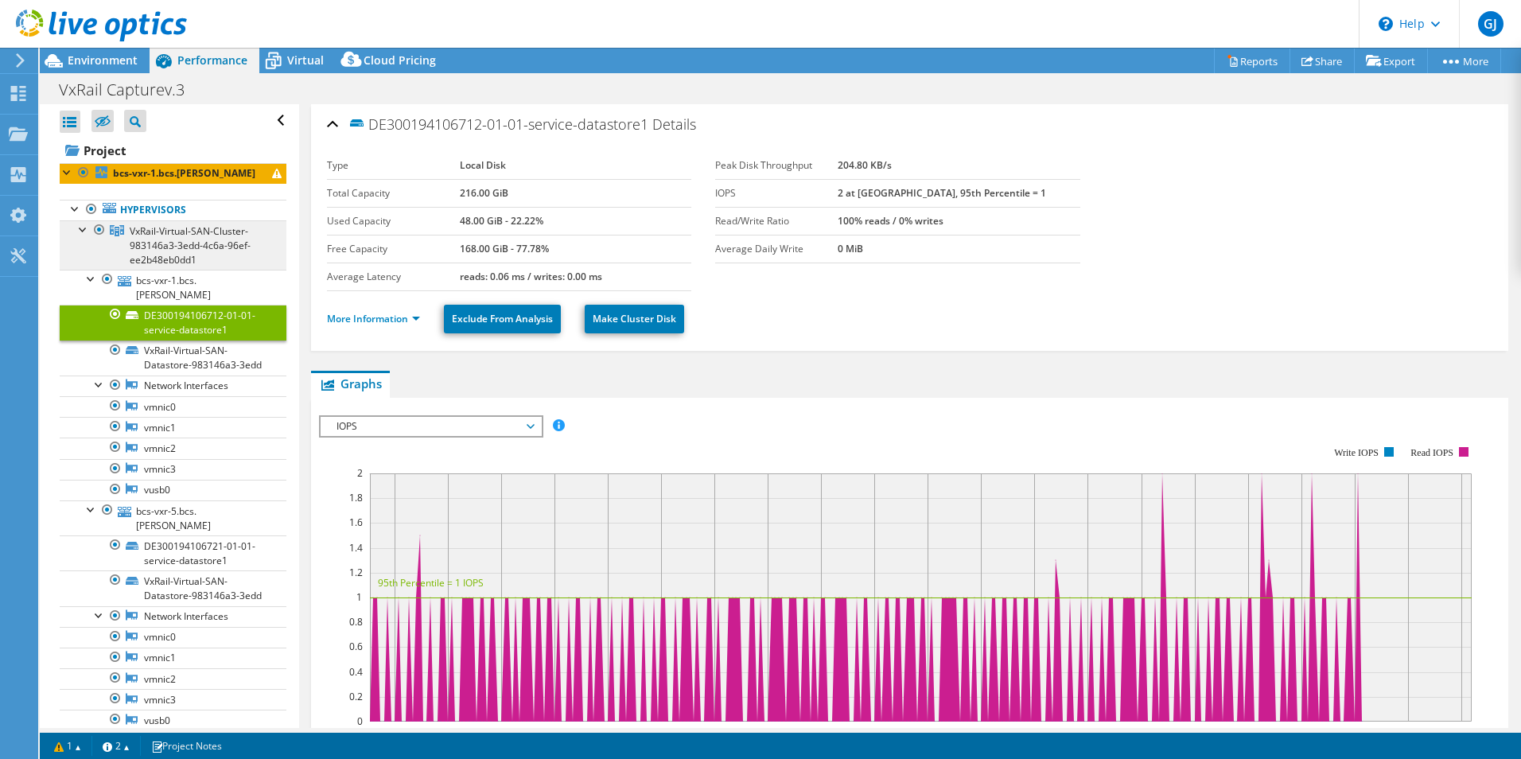
click at [235, 268] on link "VxRail-Virtual-SAN-Cluster-983146a3-3edd-4c6a-96ef-ee2b48eb0dd1" at bounding box center [173, 244] width 227 height 49
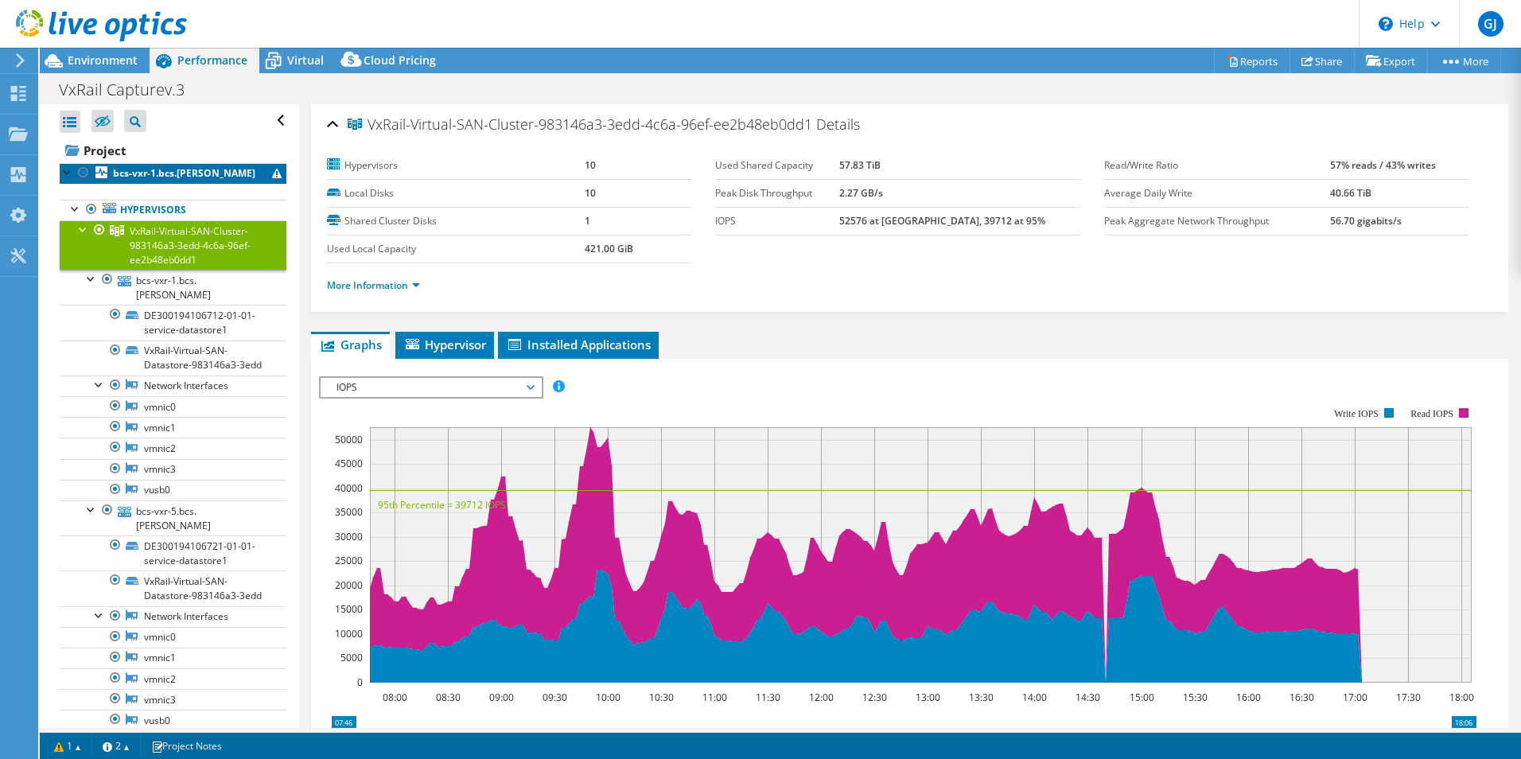
click at [182, 182] on link "bcs-vxr-1.bcs.berk" at bounding box center [173, 173] width 227 height 21
